Goal: Information Seeking & Learning: Learn about a topic

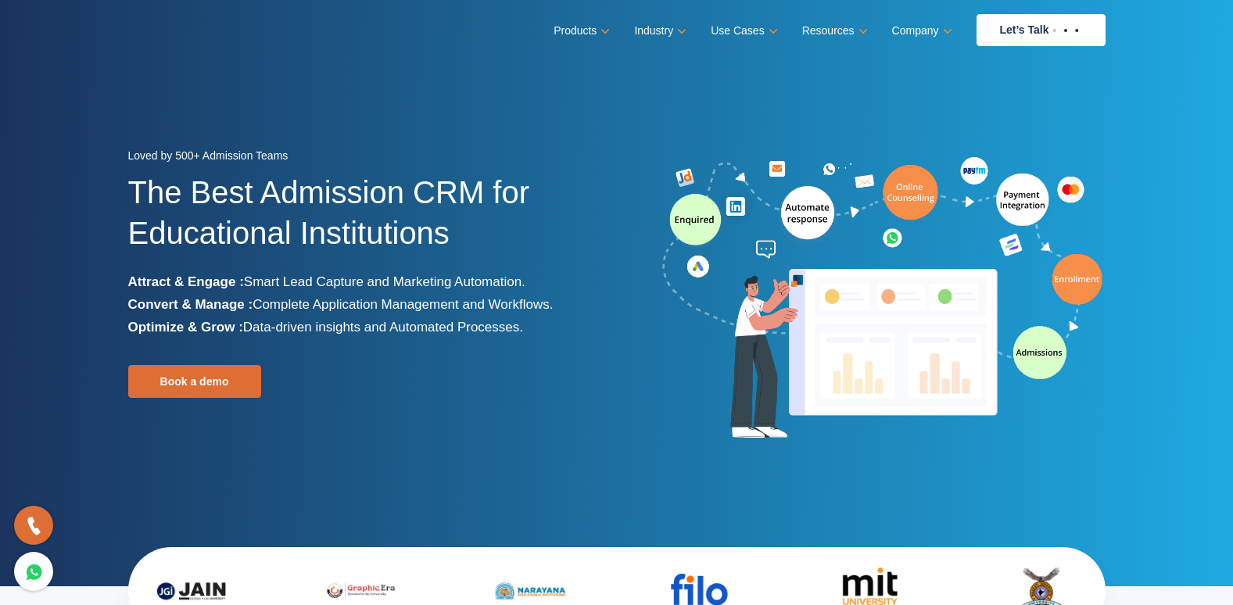
scroll to position [3719, 0]
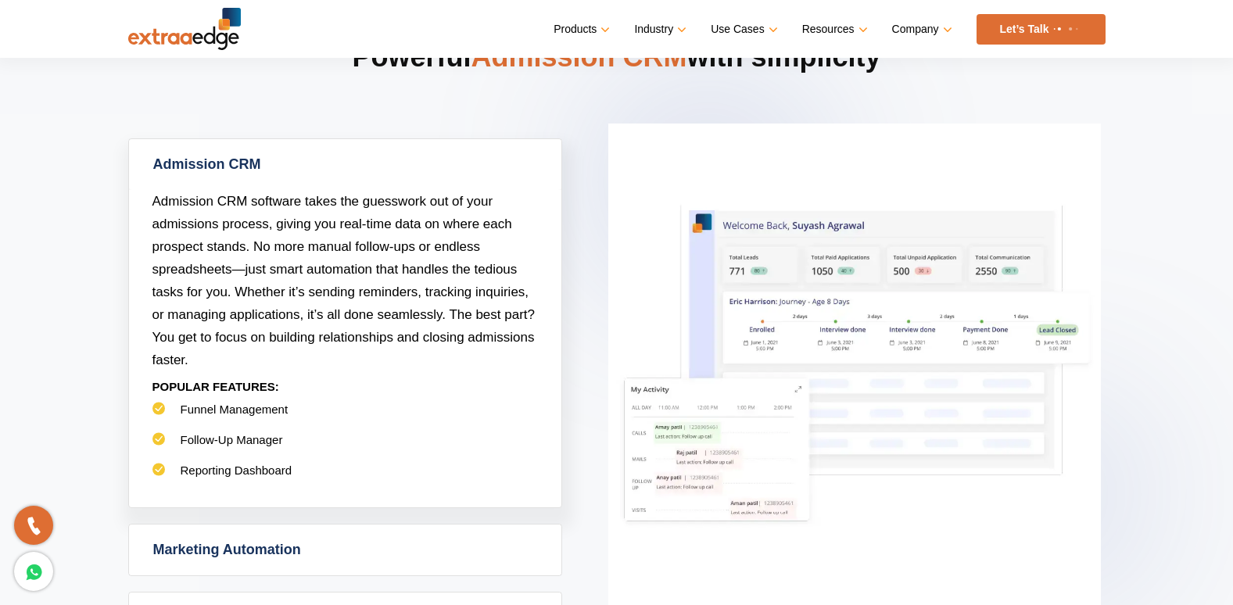
scroll to position [741, 0]
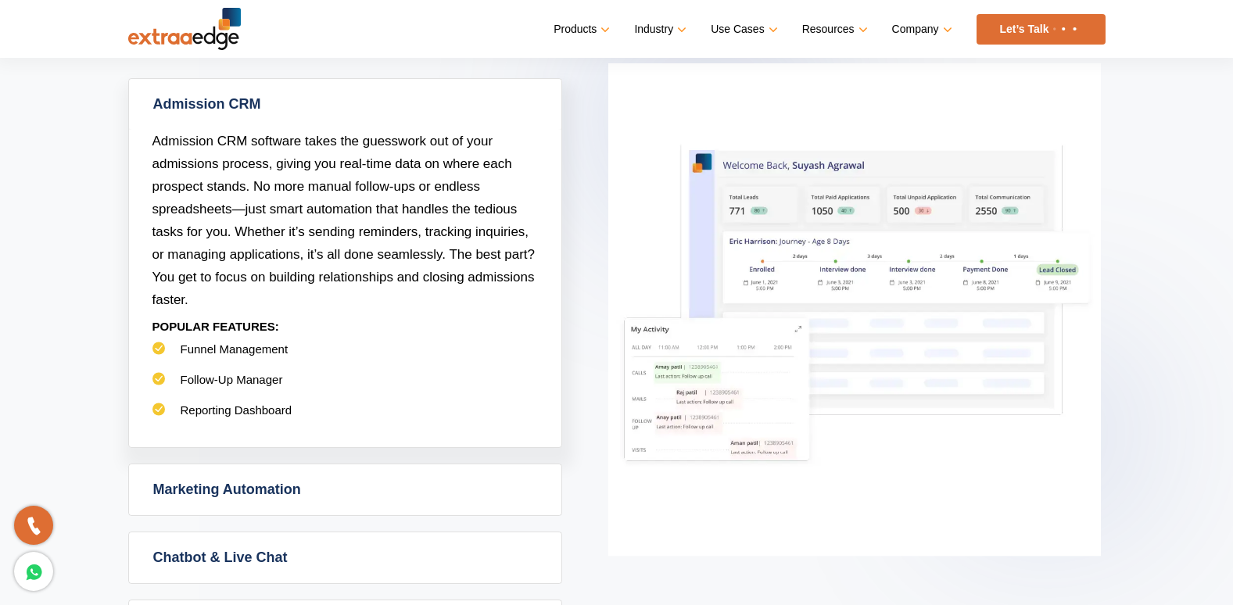
click at [246, 481] on link "Marketing Automation" at bounding box center [345, 490] width 432 height 51
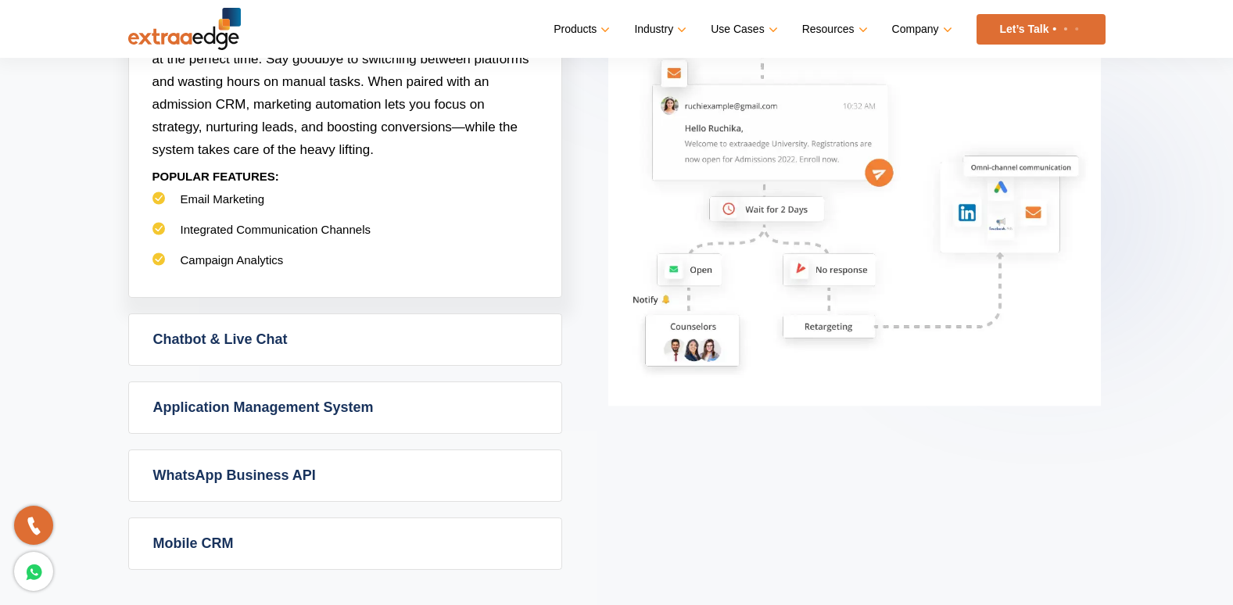
scroll to position [1054, 0]
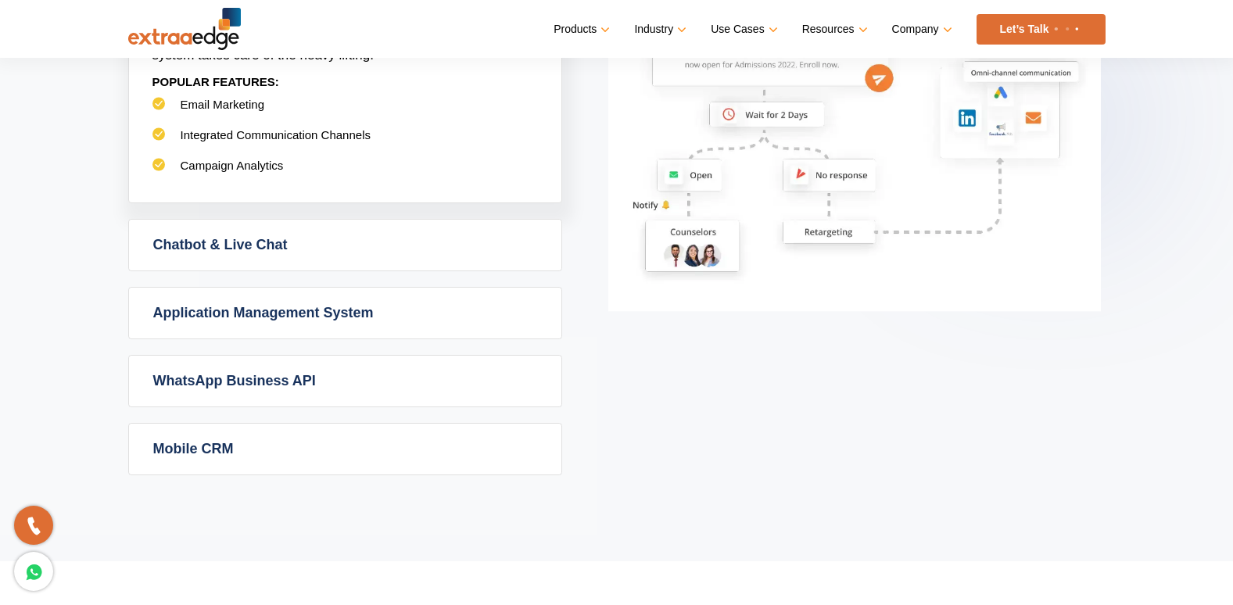
click at [221, 448] on link "Mobile CRM" at bounding box center [345, 449] width 432 height 51
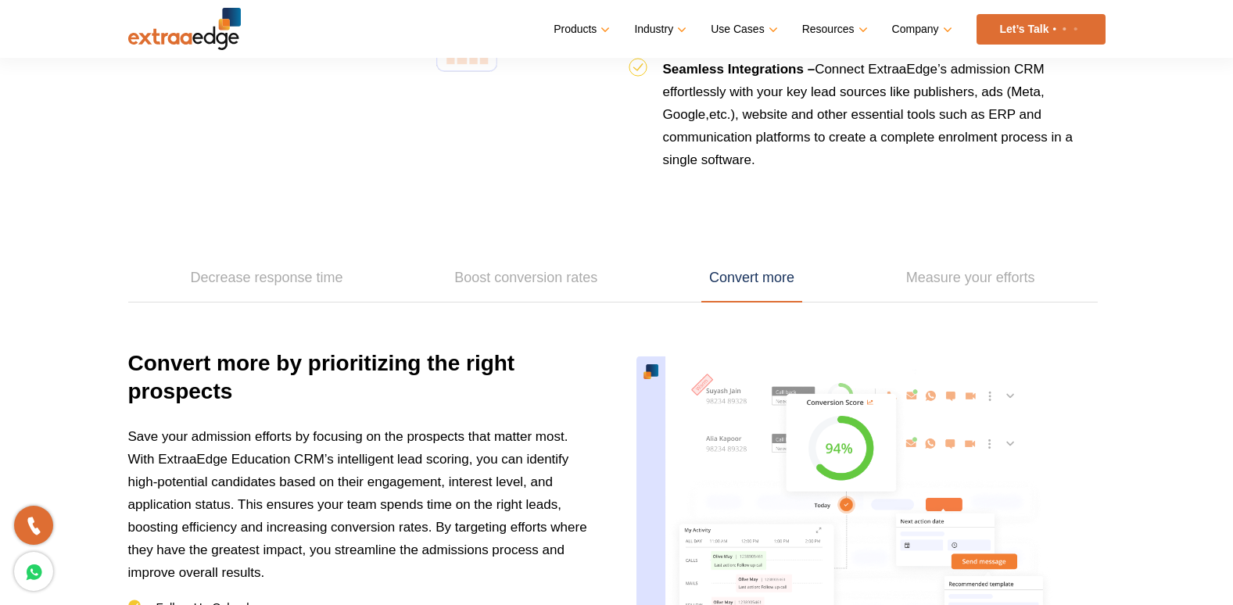
scroll to position [2131, 0]
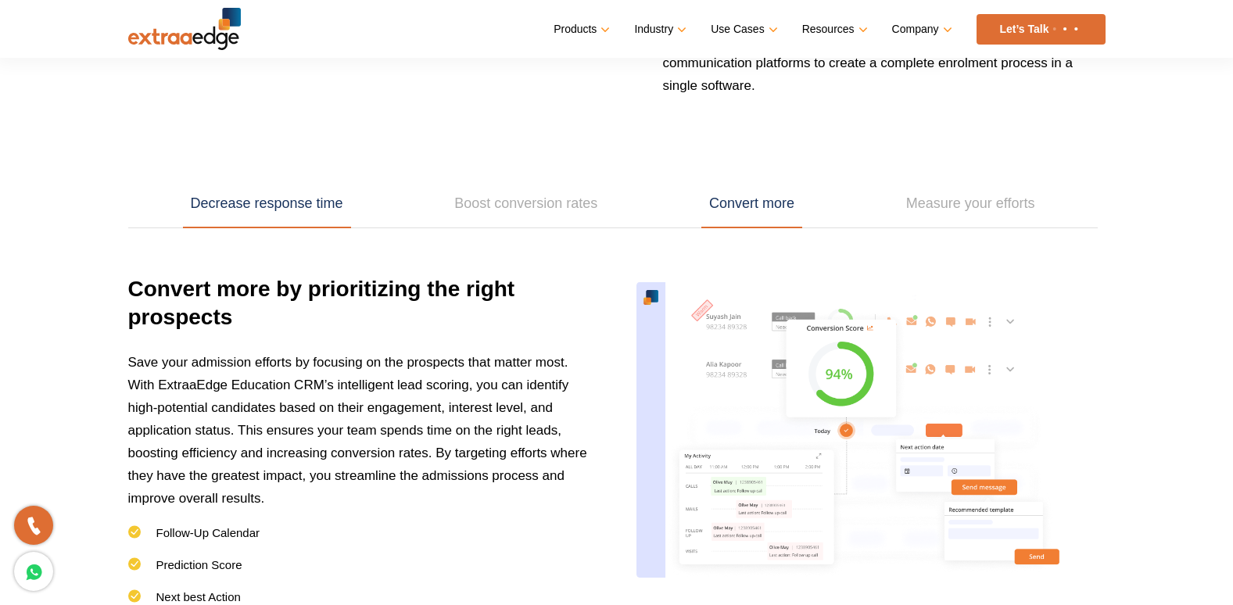
click at [291, 210] on link "Decrease response time" at bounding box center [267, 204] width 168 height 48
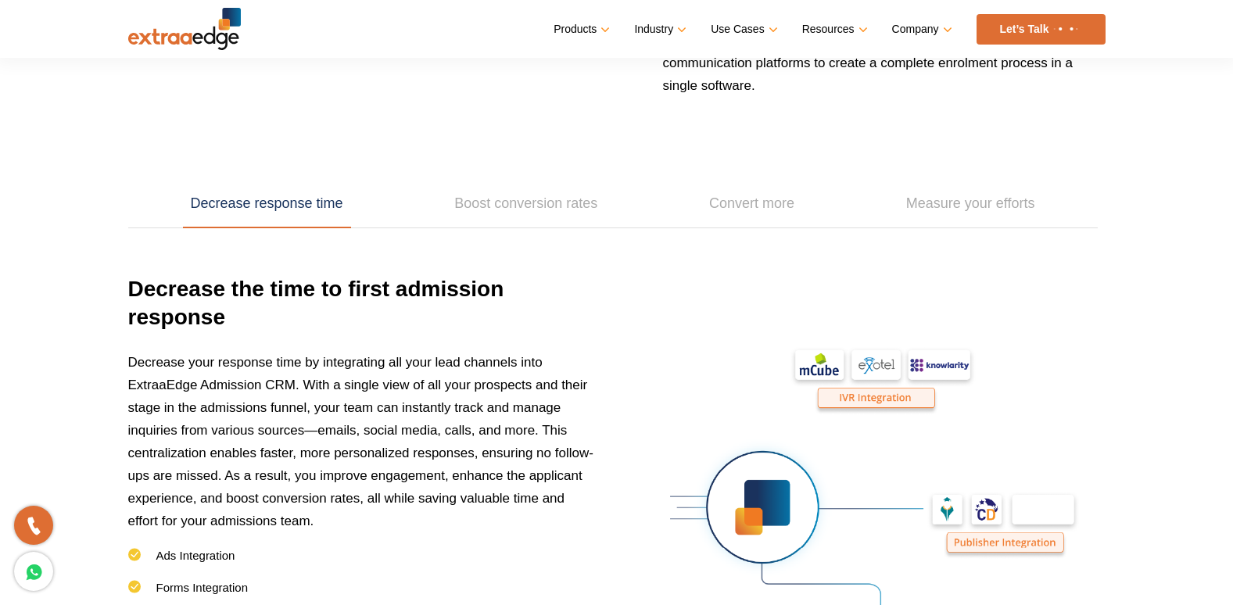
click at [434, 172] on div "Decrease response time Boost conversion rates Convert more Measure your efforts…" at bounding box center [617, 423] width 1001 height 643
click at [425, 198] on ul "Decrease response time Boost conversion rates Convert more Measure your efforts" at bounding box center [613, 204] width 970 height 48
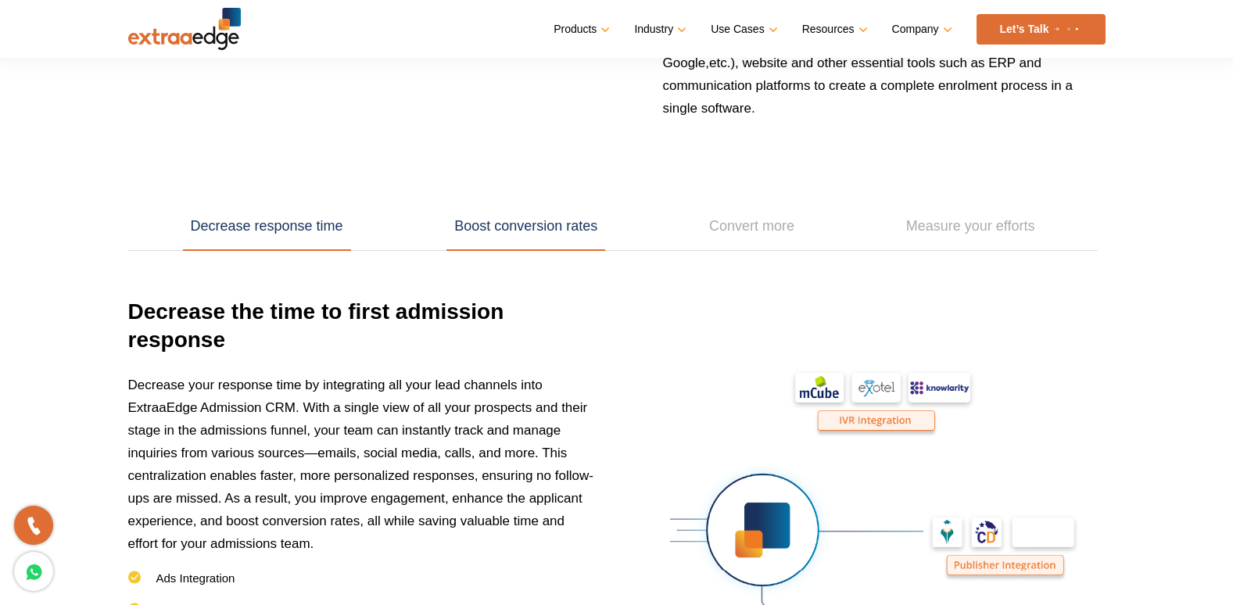
click at [512, 206] on link "Boost conversion rates" at bounding box center [526, 227] width 159 height 48
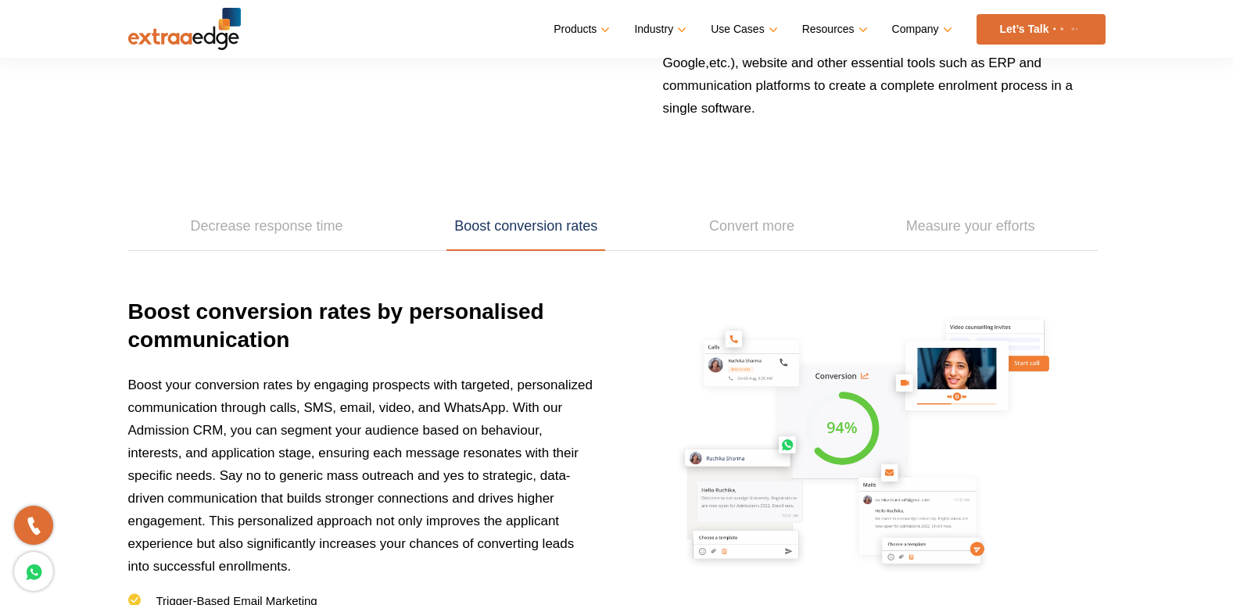
click at [808, 241] on ul "Decrease response time Boost conversion rates Convert more Measure your efforts" at bounding box center [613, 227] width 970 height 48
click at [751, 211] on link "Convert more" at bounding box center [751, 227] width 101 height 48
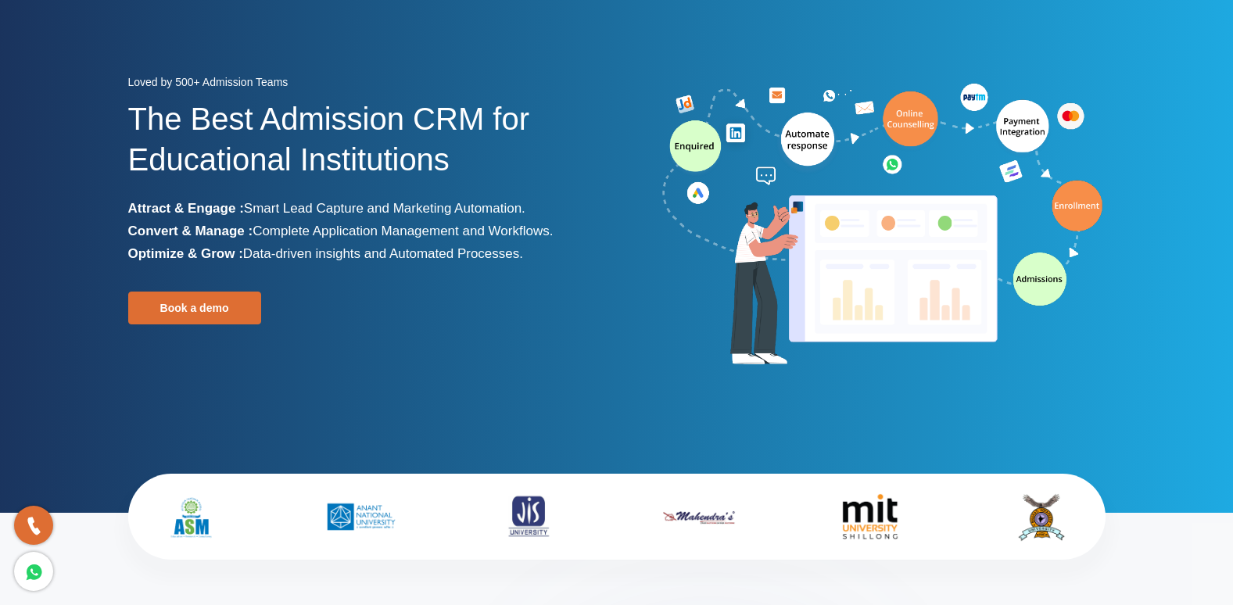
scroll to position [0, 0]
